Goal: Use online tool/utility: Utilize a website feature to perform a specific function

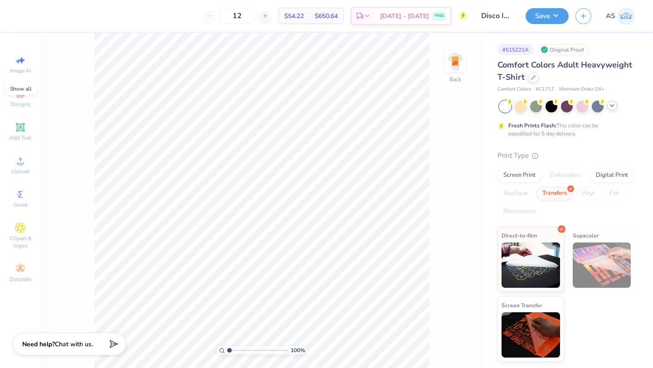
click at [612, 109] on div at bounding box center [612, 106] width 10 height 10
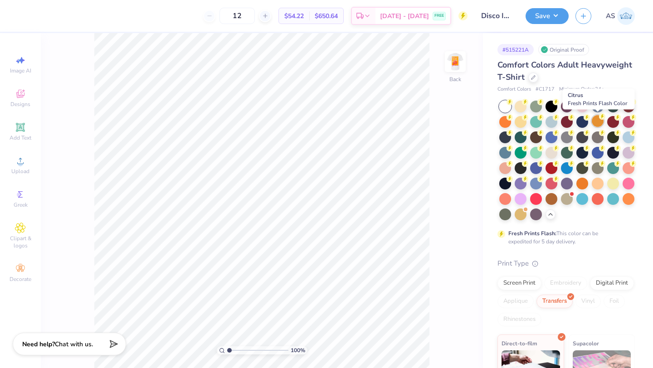
click at [598, 123] on div at bounding box center [598, 121] width 12 height 12
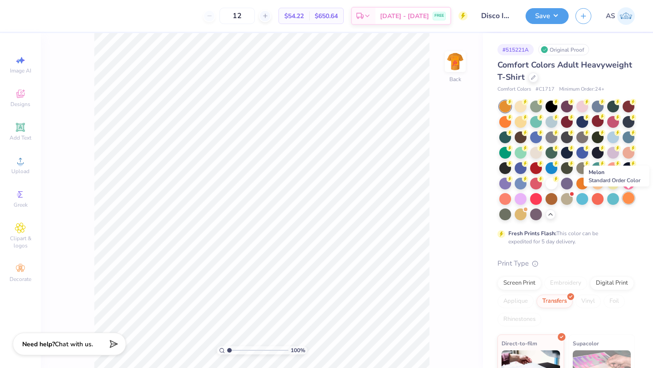
click at [626, 200] on div at bounding box center [629, 198] width 12 height 12
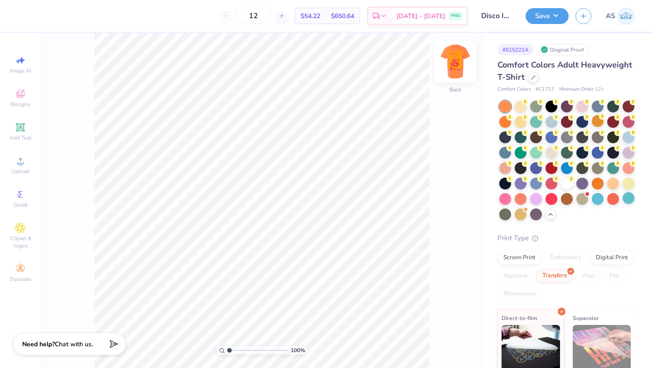
click at [457, 60] on img at bounding box center [455, 62] width 36 height 36
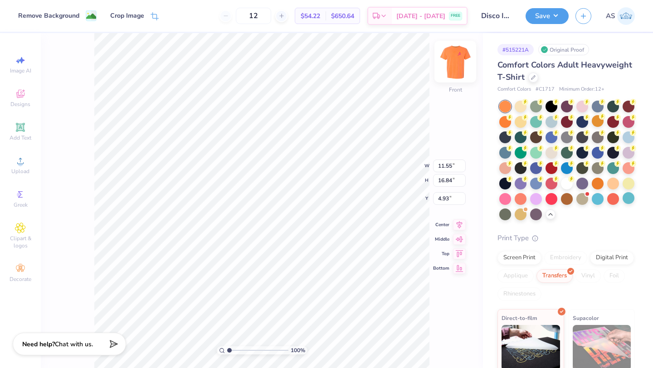
click at [454, 59] on img at bounding box center [455, 62] width 36 height 36
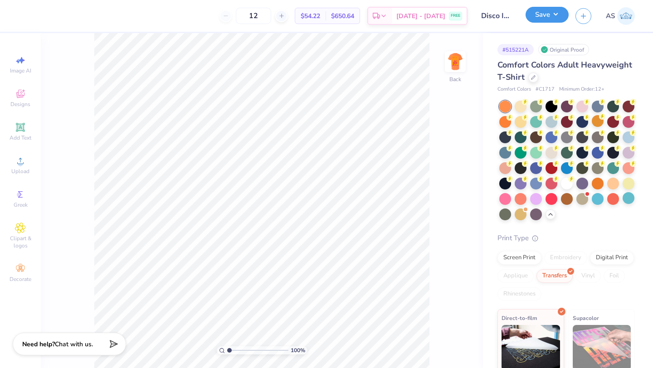
click at [538, 20] on button "Save" at bounding box center [547, 15] width 43 height 16
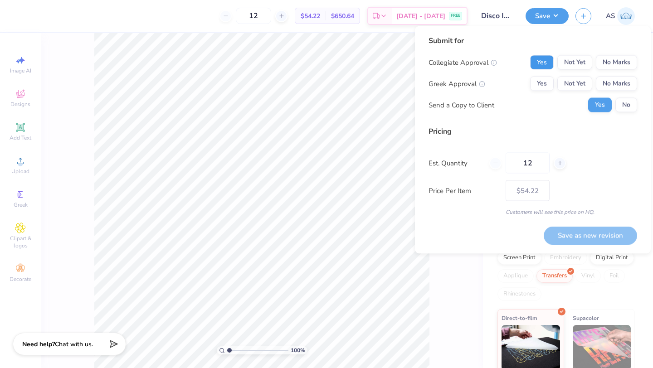
click at [542, 62] on button "Yes" at bounding box center [542, 62] width 24 height 15
click at [608, 62] on button "No Marks" at bounding box center [616, 62] width 41 height 15
click at [539, 83] on button "Yes" at bounding box center [542, 84] width 24 height 15
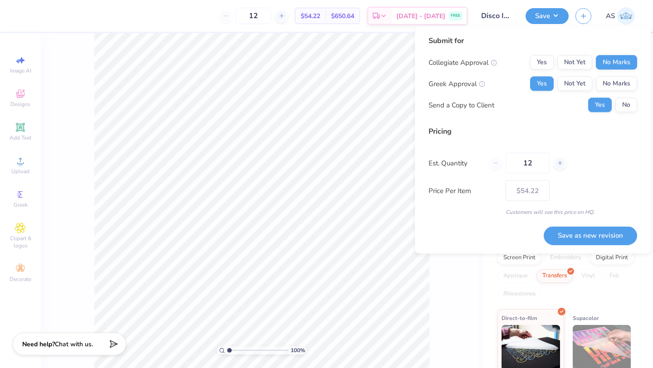
click at [587, 229] on button "Save as new revision" at bounding box center [590, 235] width 93 height 19
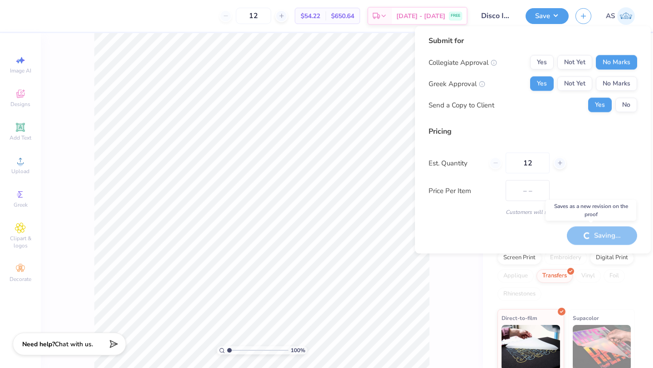
type input "$54.22"
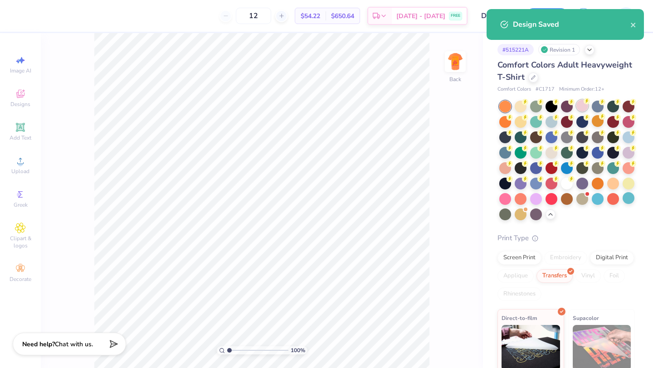
click at [584, 107] on div at bounding box center [582, 106] width 12 height 12
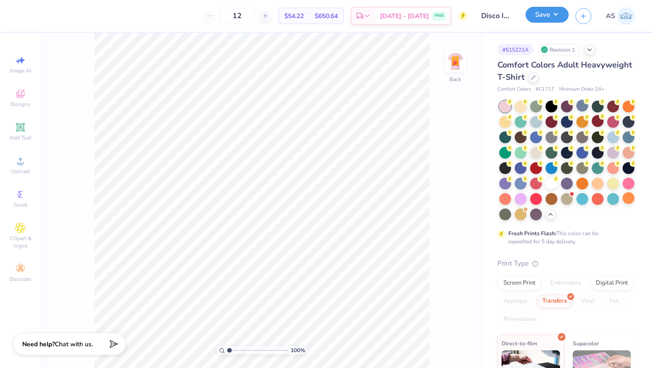
click at [551, 18] on button "Save" at bounding box center [547, 15] width 43 height 16
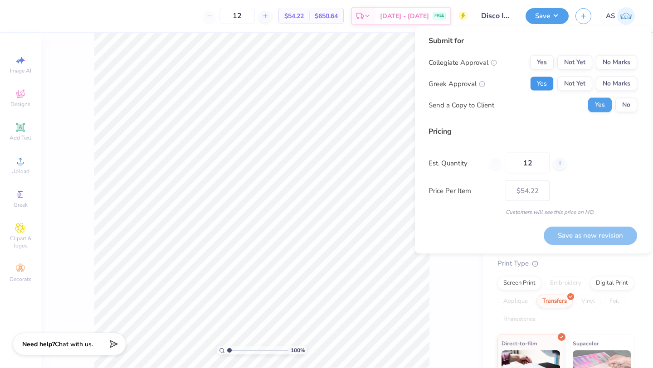
click at [543, 78] on button "Yes" at bounding box center [542, 84] width 24 height 15
click at [627, 61] on button "No Marks" at bounding box center [616, 62] width 41 height 15
click at [604, 228] on button "Save as new revision" at bounding box center [590, 235] width 93 height 19
type input "$54.22"
